Goal: Information Seeking & Learning: Learn about a topic

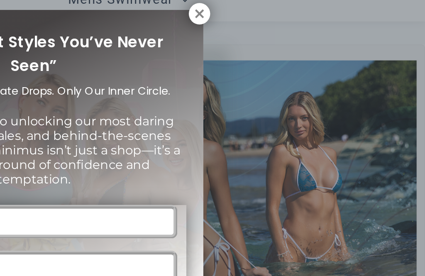
click at [298, 37] on icon at bounding box center [301, 40] width 7 height 7
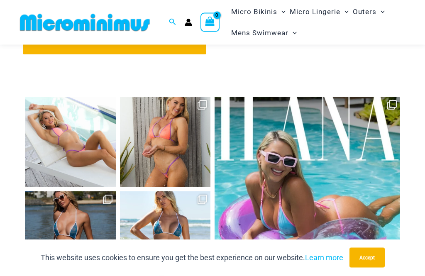
scroll to position [3285, 0]
click at [75, 113] on link "Open" at bounding box center [70, 142] width 91 height 91
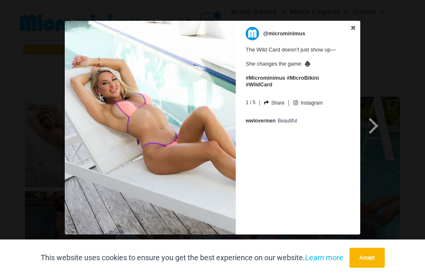
click at [222, 129] on img at bounding box center [150, 127] width 171 height 213
click at [225, 136] on img at bounding box center [150, 127] width 171 height 213
click at [378, 131] on span at bounding box center [373, 125] width 14 height 19
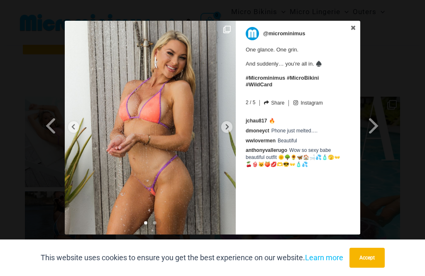
click at [231, 127] on div at bounding box center [226, 127] width 11 height 12
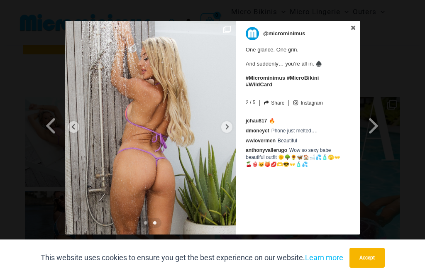
click at [235, 129] on img at bounding box center [150, 127] width 171 height 213
click at [229, 129] on icon at bounding box center [227, 127] width 6 height 6
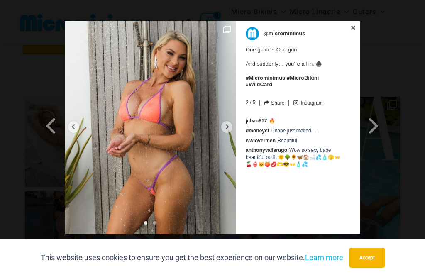
click at [382, 132] on link "Next Slide" at bounding box center [374, 117] width 29 height 192
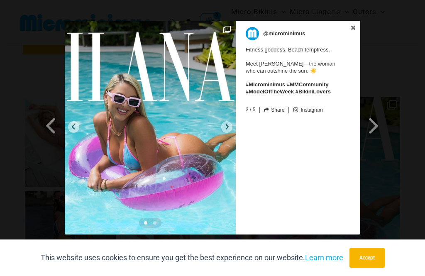
click at [228, 132] on div at bounding box center [226, 127] width 11 height 12
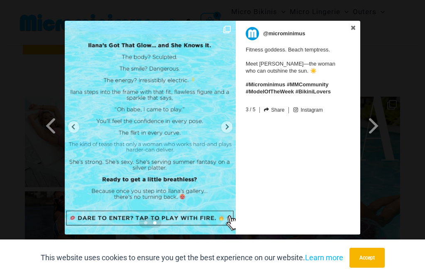
click at [228, 128] on icon at bounding box center [227, 127] width 6 height 6
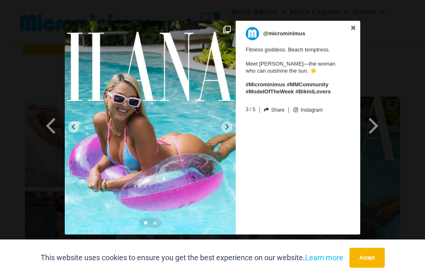
click at [381, 128] on link "Next Slide" at bounding box center [374, 117] width 29 height 192
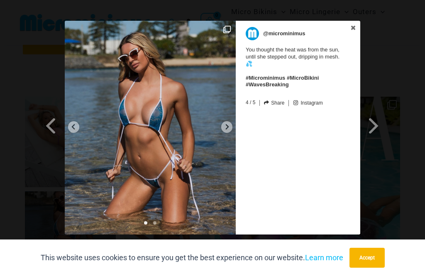
click at [224, 131] on div at bounding box center [226, 127] width 11 height 12
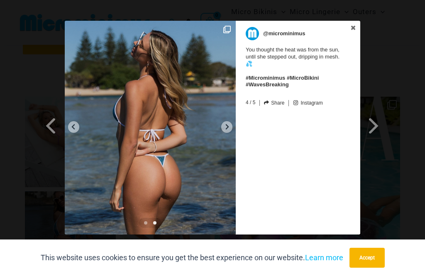
click at [230, 130] on div at bounding box center [226, 127] width 11 height 12
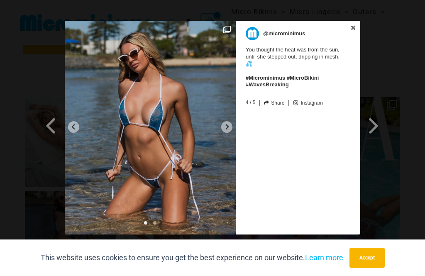
click at [381, 126] on link "Next Slide" at bounding box center [374, 117] width 29 height 192
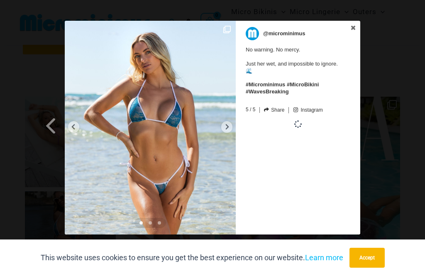
click at [230, 128] on div at bounding box center [226, 127] width 11 height 12
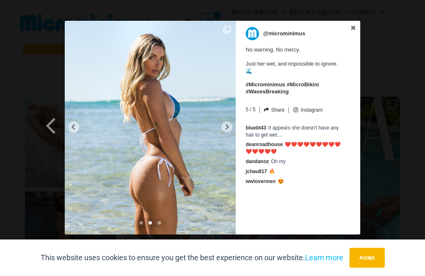
click at [232, 129] on img at bounding box center [150, 127] width 171 height 213
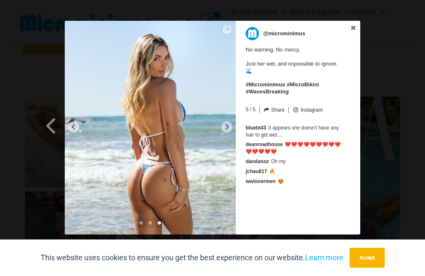
click at [230, 125] on div at bounding box center [226, 127] width 11 height 12
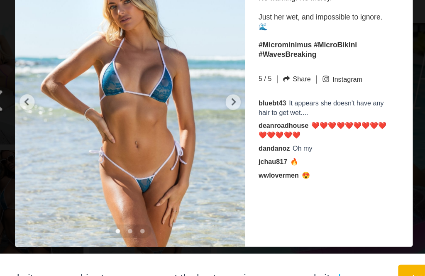
scroll to position [3315, 0]
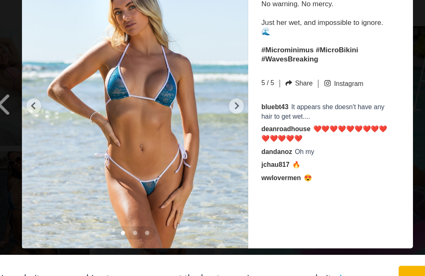
click at [224, 124] on icon at bounding box center [227, 127] width 6 height 6
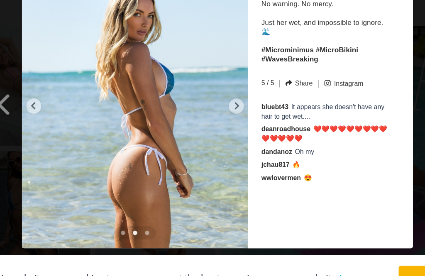
click at [184, 85] on img at bounding box center [150, 127] width 171 height 213
click at [221, 121] on div at bounding box center [226, 127] width 11 height 12
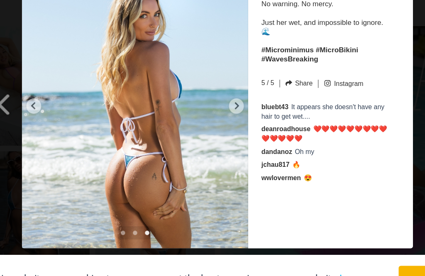
click at [221, 121] on div at bounding box center [226, 127] width 11 height 12
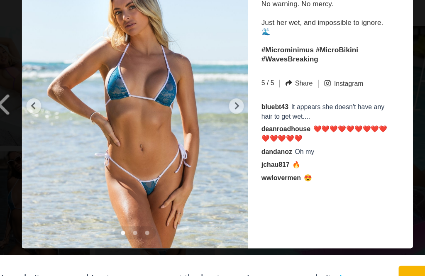
click at [44, 116] on span at bounding box center [51, 125] width 14 height 19
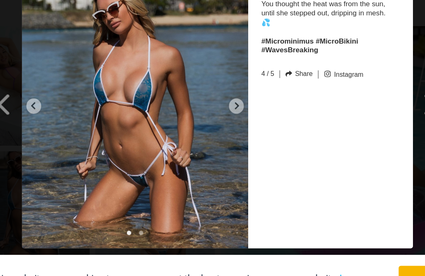
click at [224, 124] on icon at bounding box center [227, 127] width 6 height 6
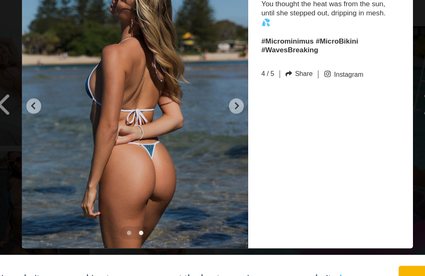
click at [185, 80] on img at bounding box center [150, 127] width 171 height 213
click at [224, 124] on icon at bounding box center [227, 127] width 6 height 6
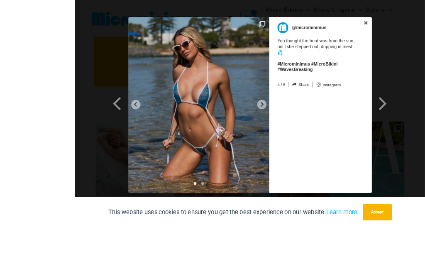
scroll to position [3285, 0]
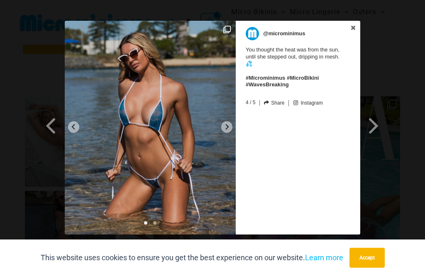
click at [354, 33] on link at bounding box center [353, 28] width 14 height 15
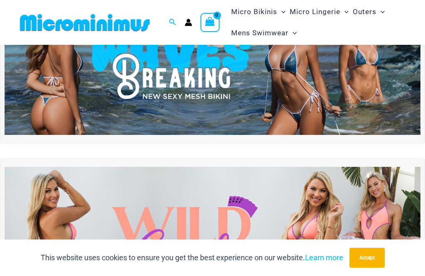
scroll to position [0, 0]
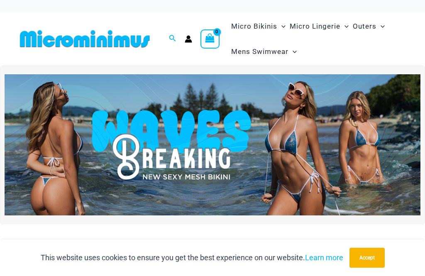
click at [315, 161] on img at bounding box center [212, 144] width 415 height 141
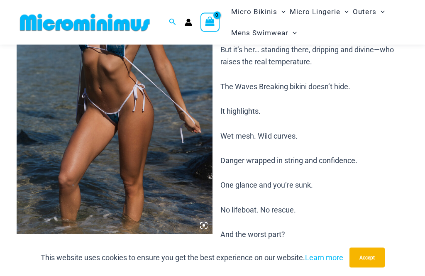
scroll to position [129, 0]
click at [210, 226] on img at bounding box center [115, 87] width 196 height 294
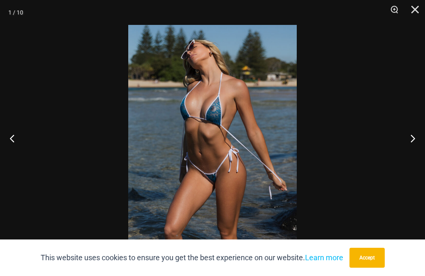
click at [412, 153] on button "Next" at bounding box center [408, 137] width 31 height 41
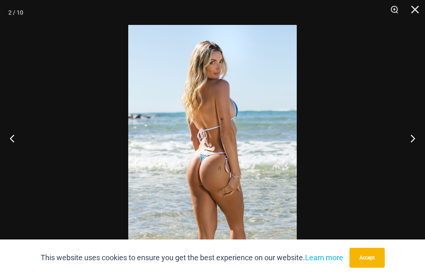
click at [419, 154] on button "Next" at bounding box center [408, 137] width 31 height 41
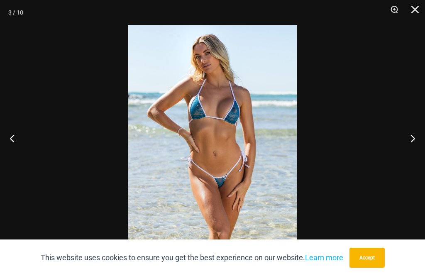
click at [418, 153] on button "Next" at bounding box center [408, 137] width 31 height 41
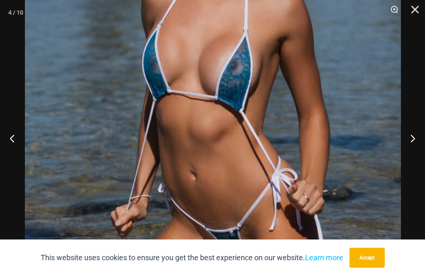
click at [409, 150] on button "Next" at bounding box center [408, 137] width 31 height 41
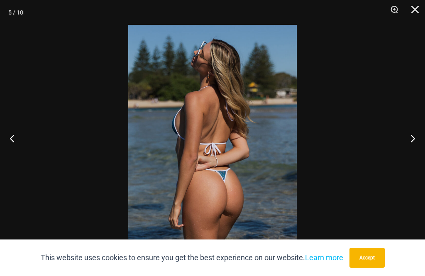
click at [407, 154] on button "Next" at bounding box center [408, 137] width 31 height 41
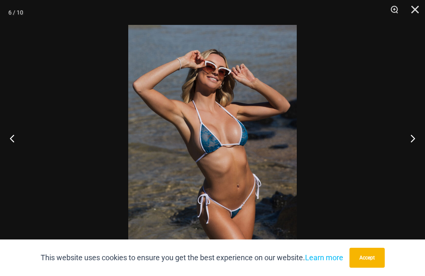
click at [419, 153] on button "Next" at bounding box center [408, 137] width 31 height 41
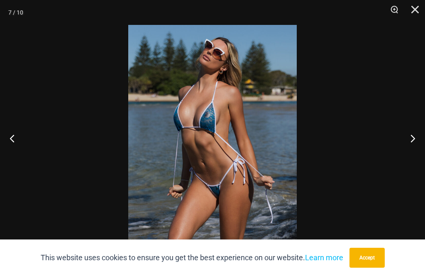
click at [417, 156] on button "Next" at bounding box center [408, 137] width 31 height 41
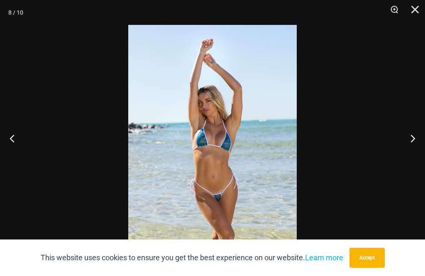
click at [418, 155] on button "Next" at bounding box center [408, 137] width 31 height 41
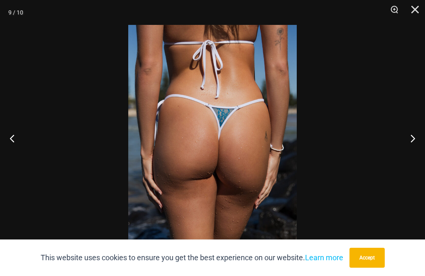
click at [419, 154] on button "Next" at bounding box center [408, 137] width 31 height 41
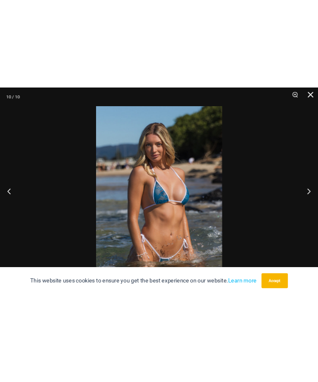
scroll to position [75, 0]
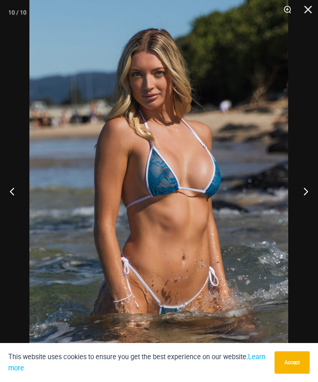
click at [313, 206] on button "Next" at bounding box center [302, 190] width 31 height 41
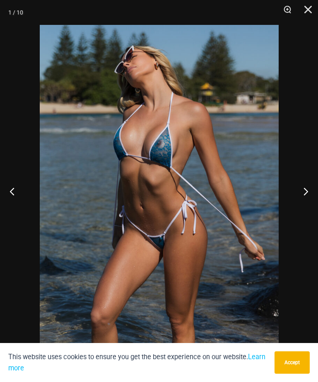
click at [307, 201] on button "Next" at bounding box center [302, 190] width 31 height 41
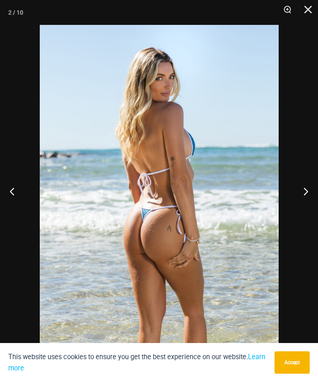
click at [303, 204] on button "Next" at bounding box center [302, 190] width 31 height 41
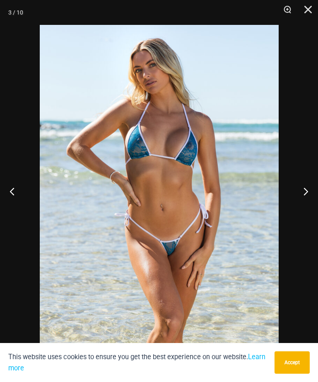
click at [301, 203] on button "Next" at bounding box center [302, 190] width 31 height 41
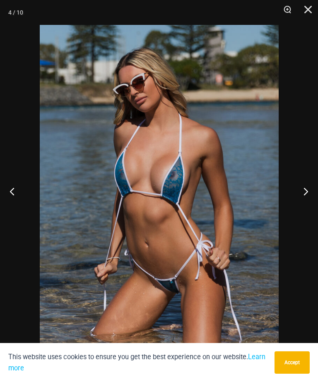
click at [301, 201] on button "Next" at bounding box center [302, 190] width 31 height 41
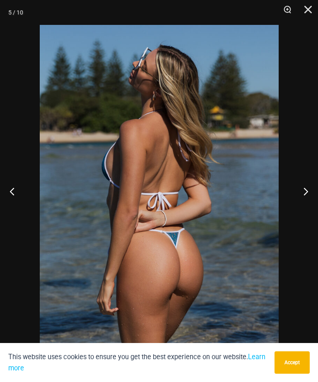
click at [301, 203] on button "Next" at bounding box center [302, 190] width 31 height 41
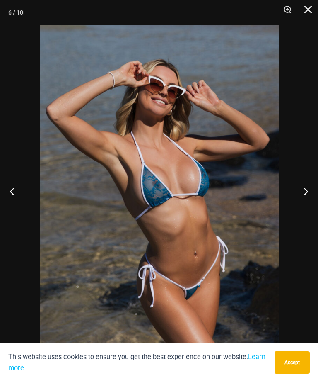
click at [301, 204] on button "Next" at bounding box center [302, 190] width 31 height 41
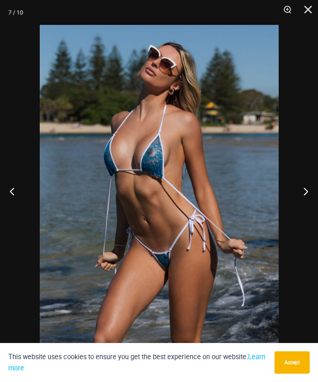
click at [301, 204] on button "Next" at bounding box center [302, 190] width 31 height 41
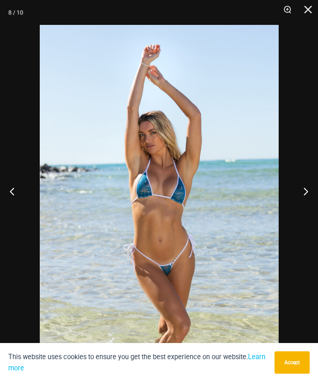
click at [300, 203] on button "Next" at bounding box center [302, 190] width 31 height 41
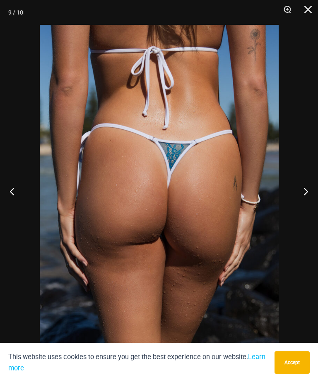
click at [299, 200] on button "Next" at bounding box center [302, 190] width 31 height 41
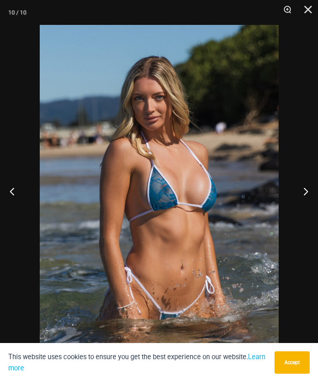
click at [301, 200] on button "Next" at bounding box center [302, 190] width 31 height 41
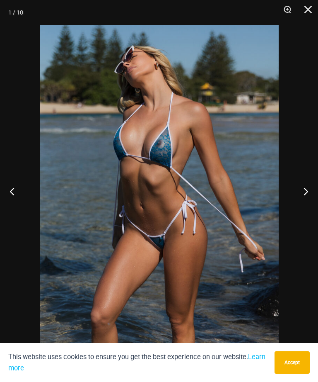
click at [300, 201] on button "Next" at bounding box center [302, 190] width 31 height 41
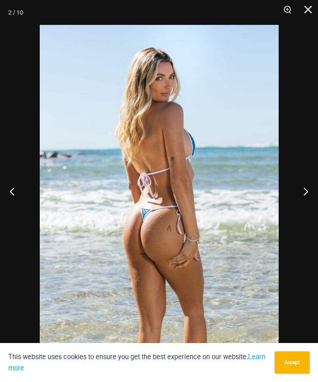
click at [308, 12] on button "Close" at bounding box center [305, 12] width 21 height 25
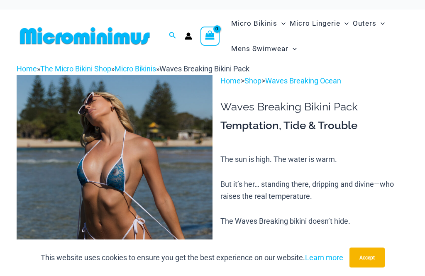
scroll to position [0, 0]
